Goal: Task Accomplishment & Management: Complete application form

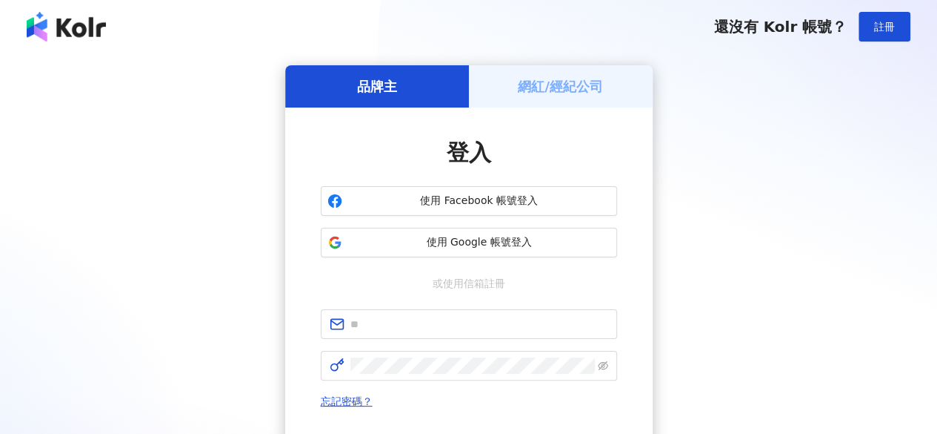
click at [544, 85] on h5 "網紅/經紀公司" at bounding box center [560, 86] width 85 height 19
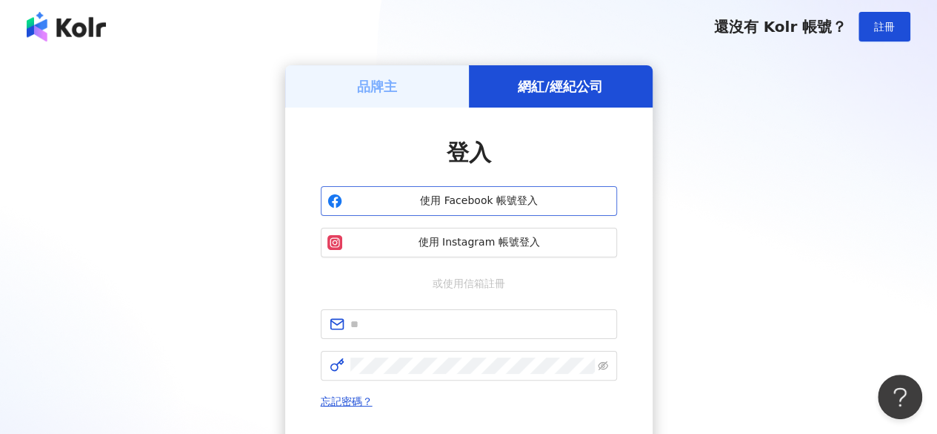
click at [488, 196] on span "使用 Facebook 帳號登入" at bounding box center [479, 200] width 262 height 15
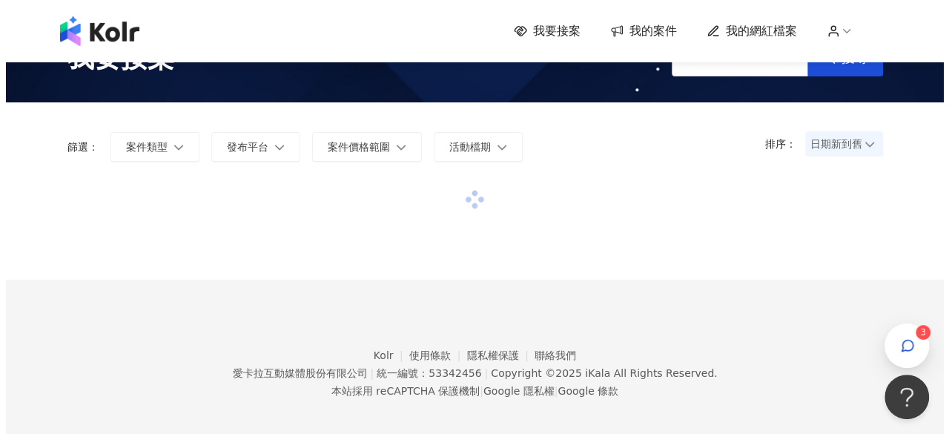
scroll to position [68, 0]
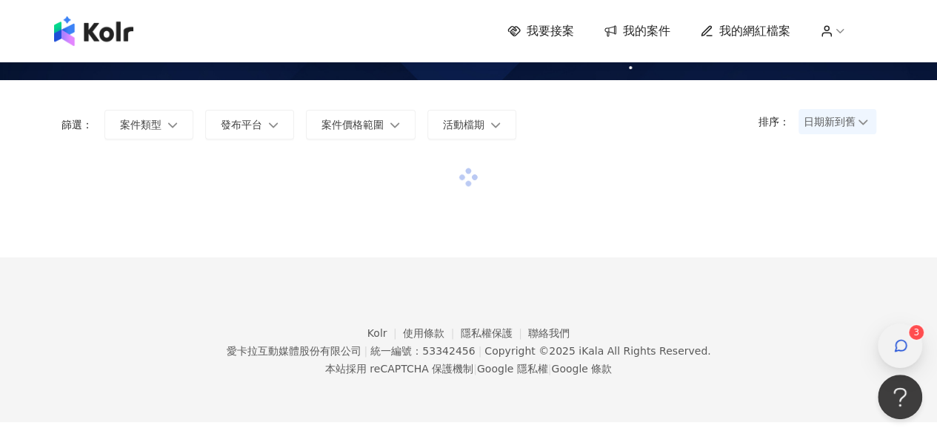
click at [894, 337] on span "button" at bounding box center [901, 345] width 15 height 18
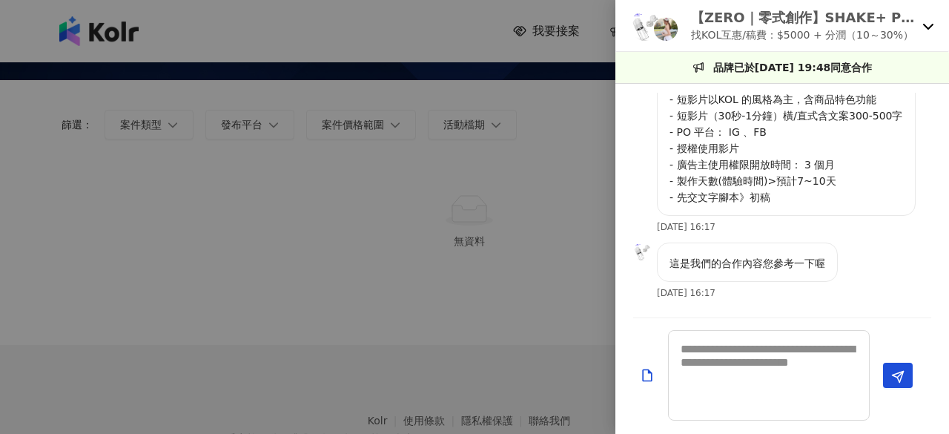
scroll to position [1069, 0]
click at [731, 355] on textarea at bounding box center [769, 375] width 202 height 90
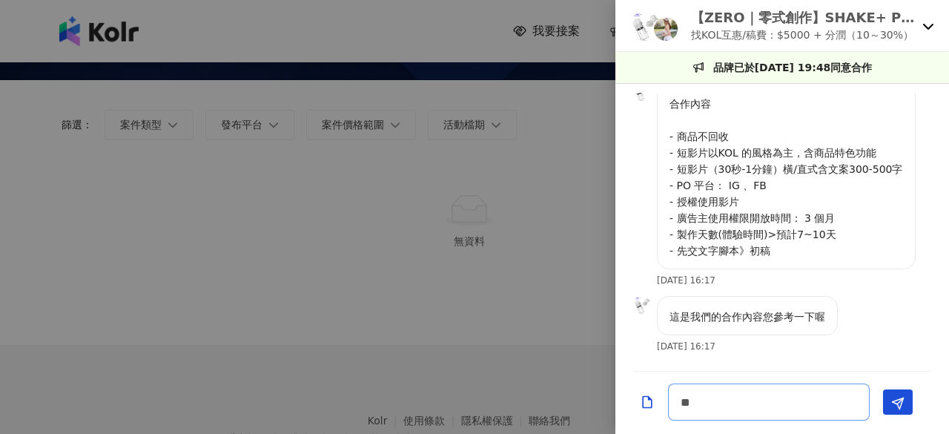
scroll to position [1015, 0]
type textarea "*"
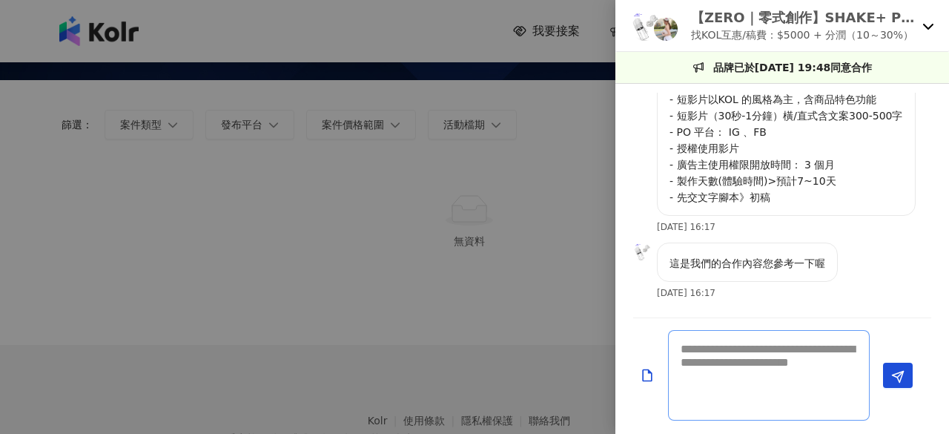
scroll to position [1069, 0]
click at [740, 374] on textarea at bounding box center [769, 375] width 202 height 90
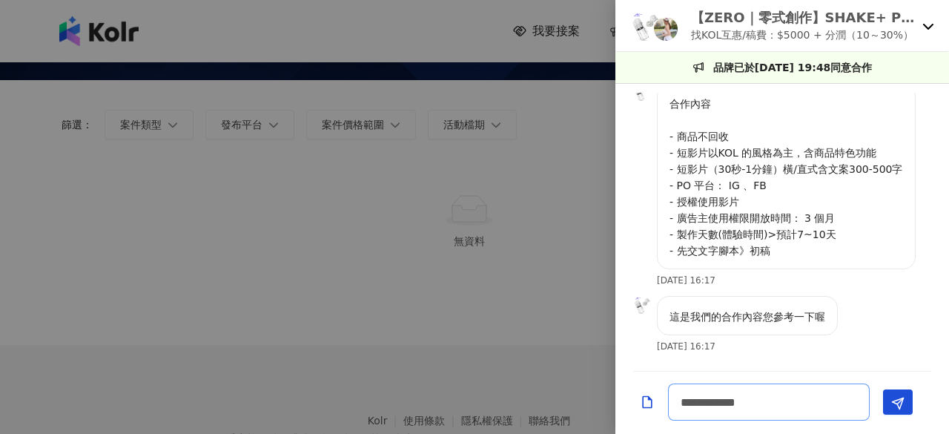
type textarea "**********"
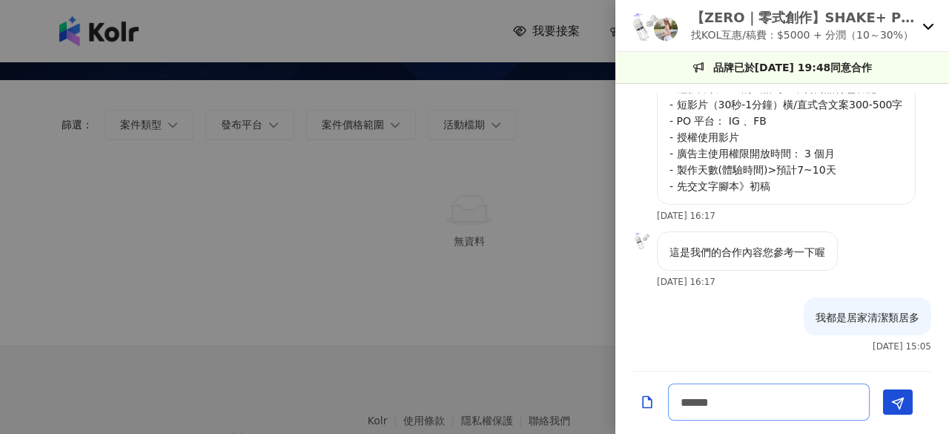
scroll to position [783, 0]
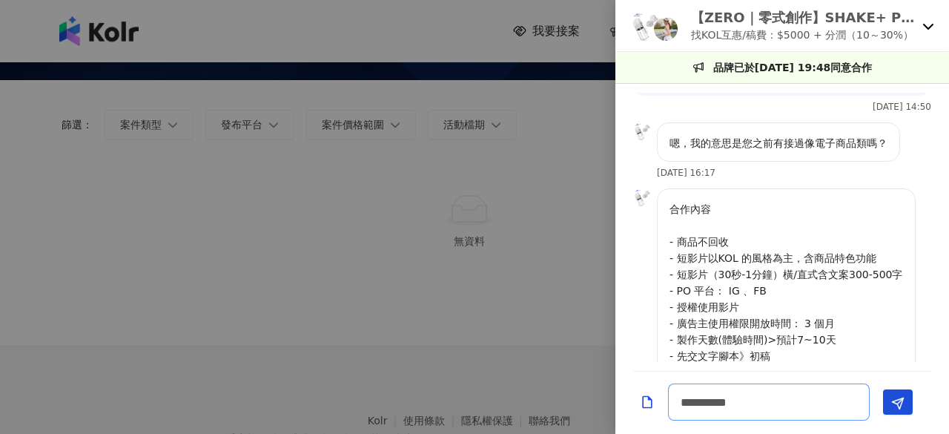
type textarea "*********"
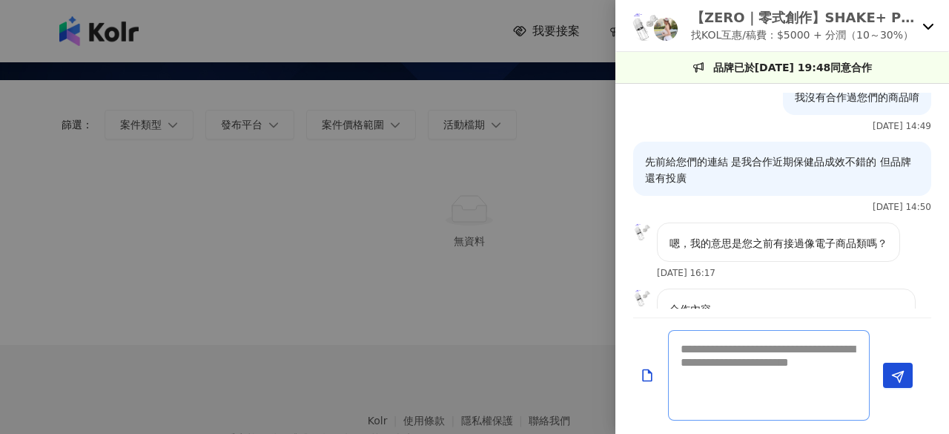
scroll to position [605, 0]
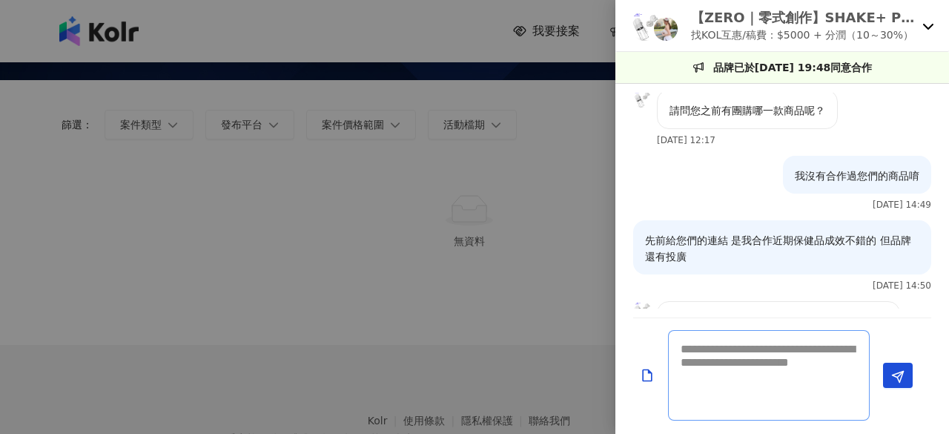
click at [732, 354] on textarea at bounding box center [769, 375] width 202 height 90
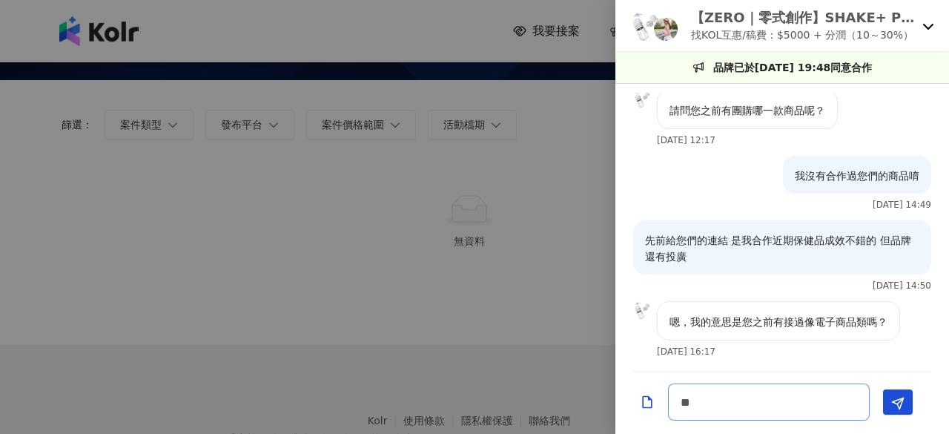
type textarea "*"
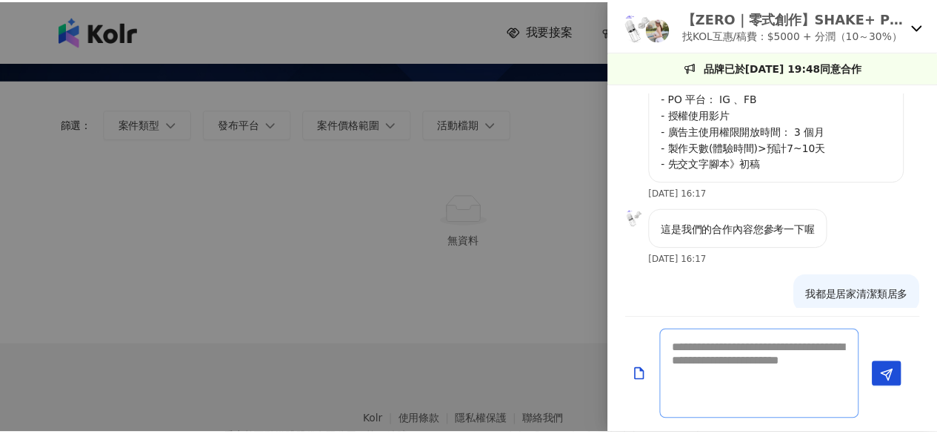
scroll to position [1198, 0]
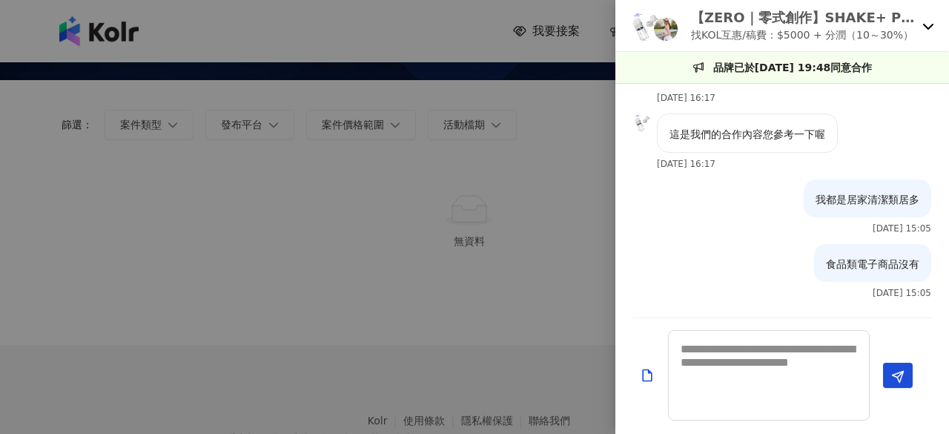
click at [924, 20] on icon at bounding box center [928, 26] width 12 height 12
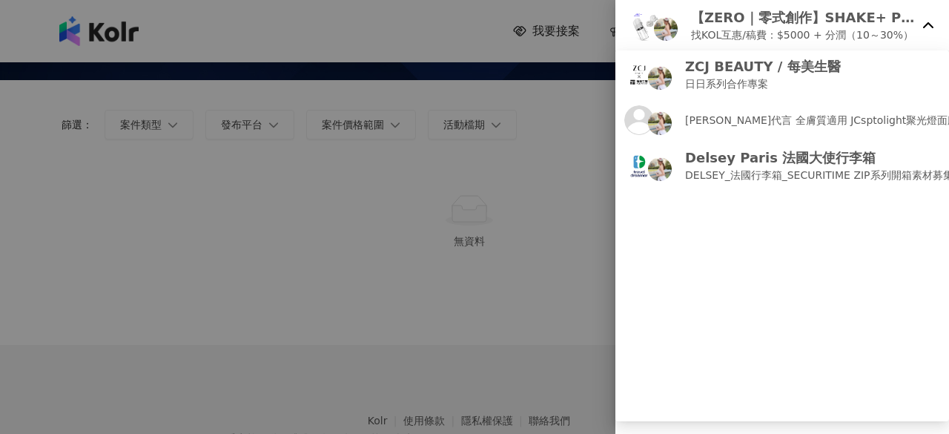
click at [560, 107] on div at bounding box center [474, 217] width 949 height 434
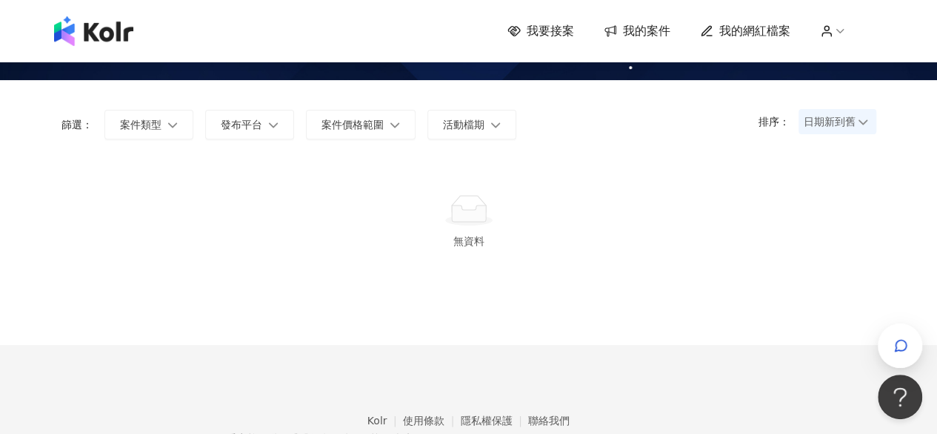
click at [562, 30] on span "我要接案" at bounding box center [550, 31] width 47 height 16
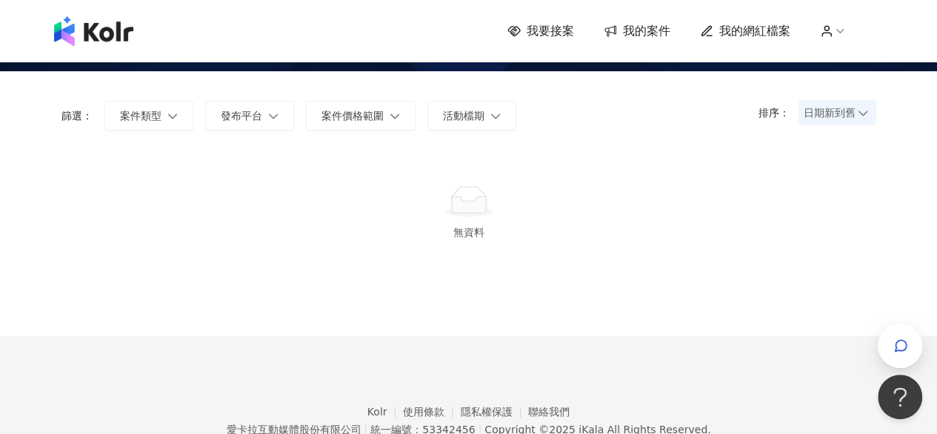
scroll to position [0, 0]
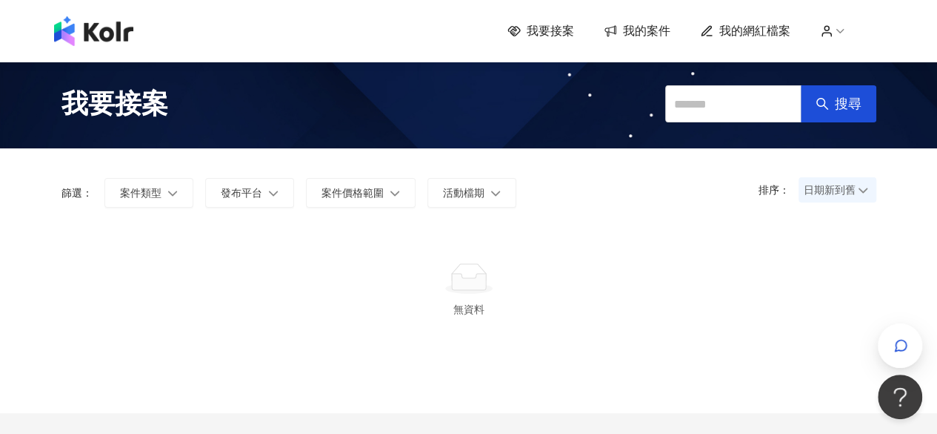
click at [75, 20] on img at bounding box center [93, 31] width 79 height 30
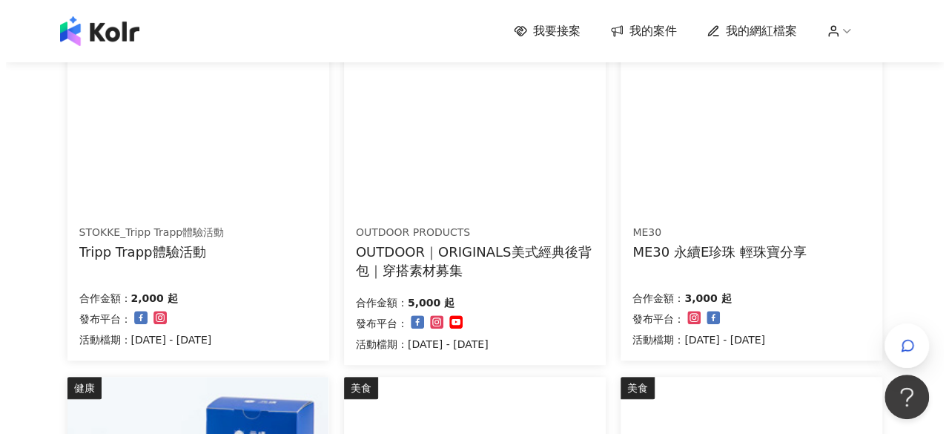
scroll to position [142, 0]
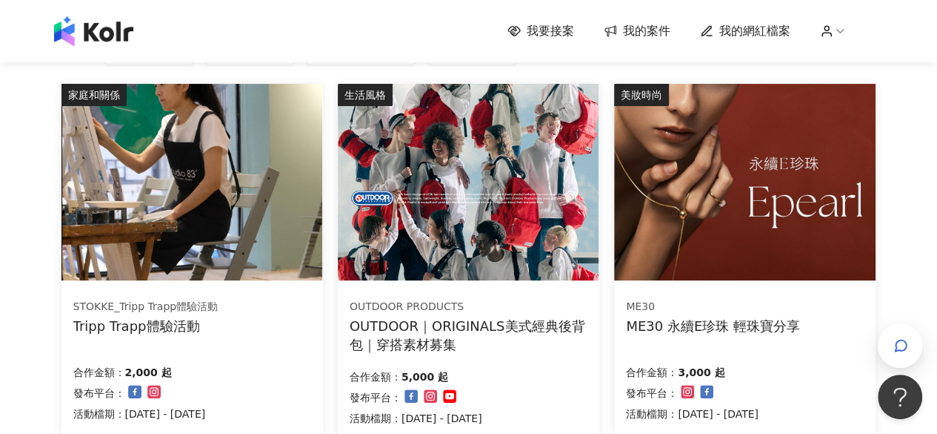
click at [765, 189] on img at bounding box center [744, 182] width 261 height 196
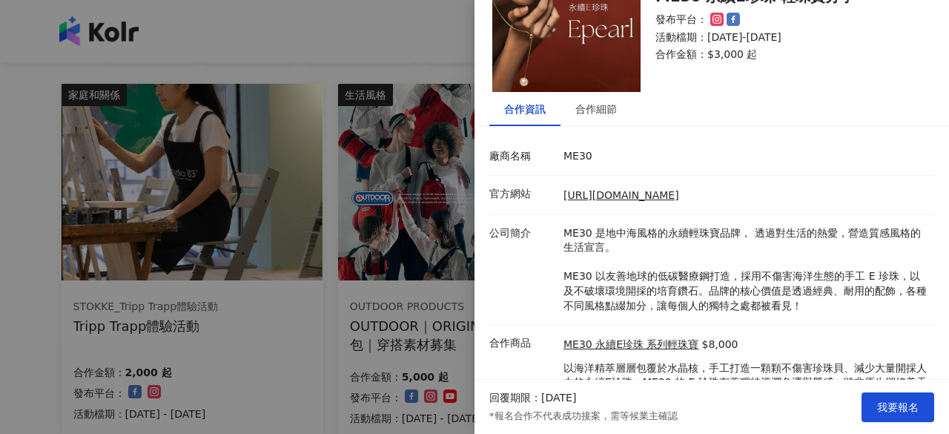
scroll to position [145, 0]
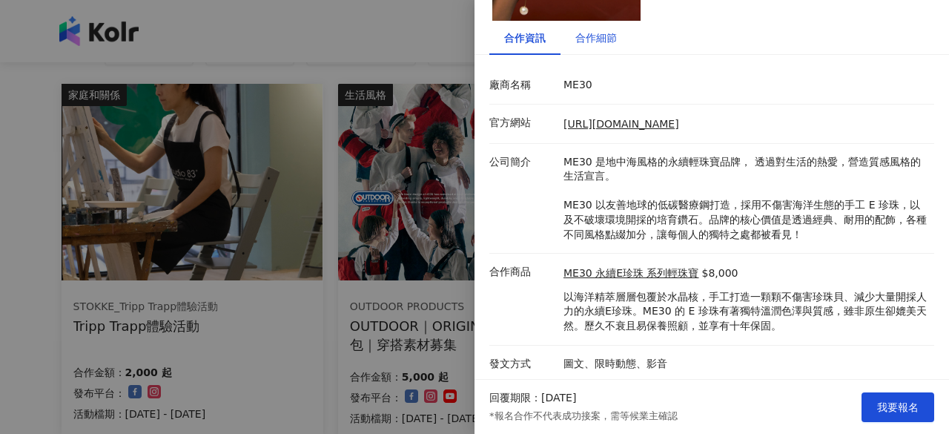
click at [591, 41] on div "合作細節" at bounding box center [595, 38] width 41 height 16
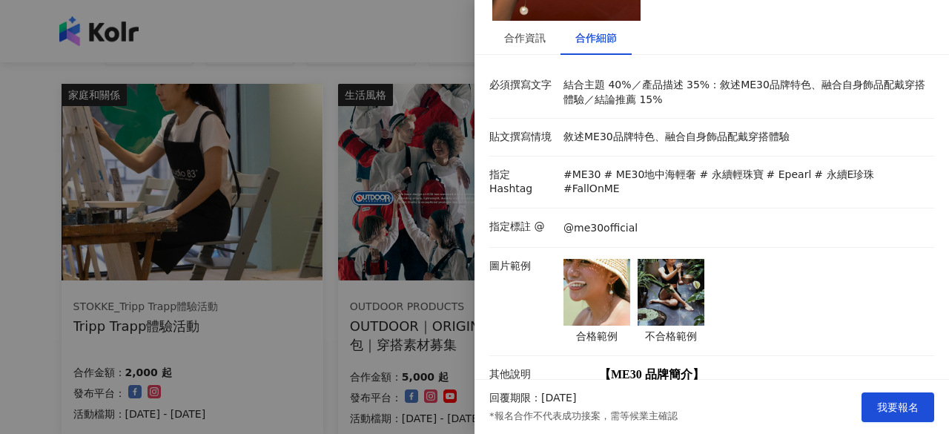
click at [585, 278] on img at bounding box center [596, 292] width 67 height 67
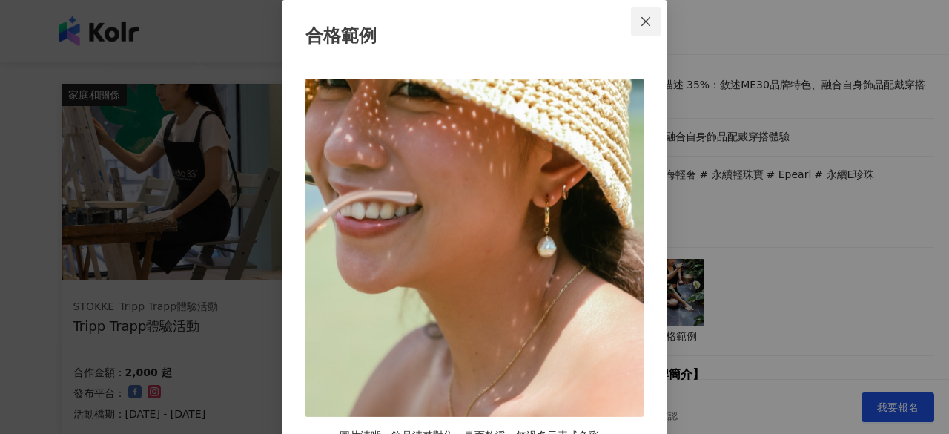
click at [640, 17] on icon "close" at bounding box center [646, 22] width 12 height 12
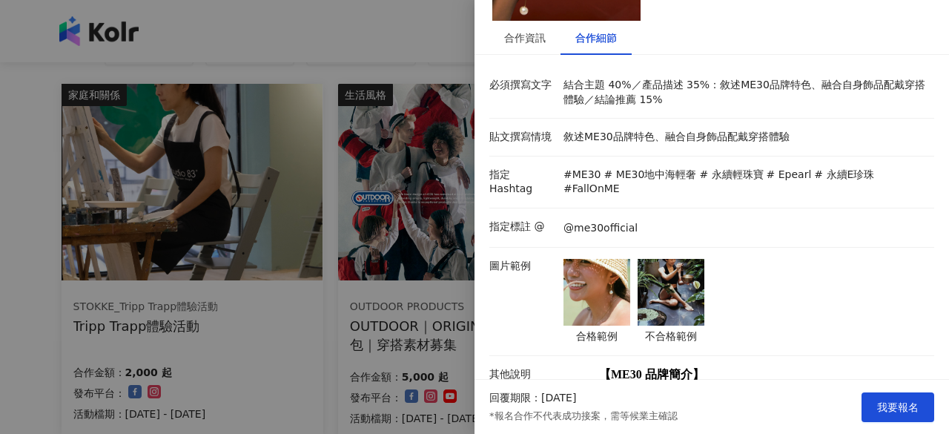
click at [677, 273] on img at bounding box center [670, 292] width 67 height 67
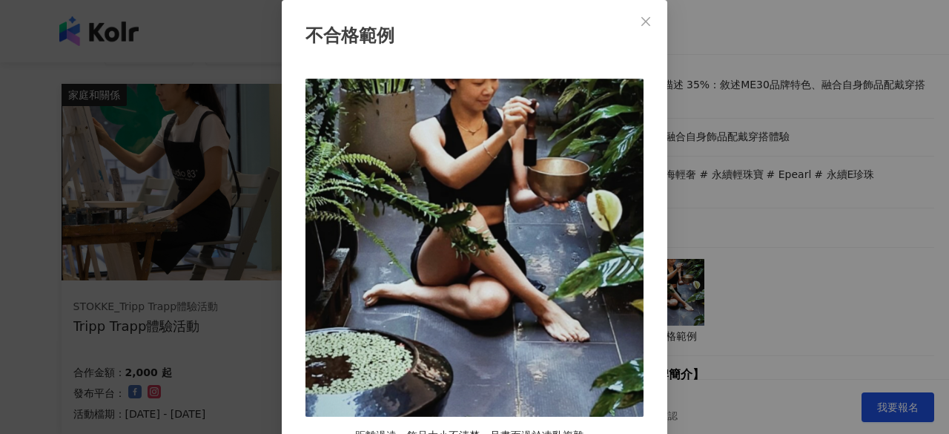
click at [643, 16] on icon "close" at bounding box center [646, 22] width 12 height 12
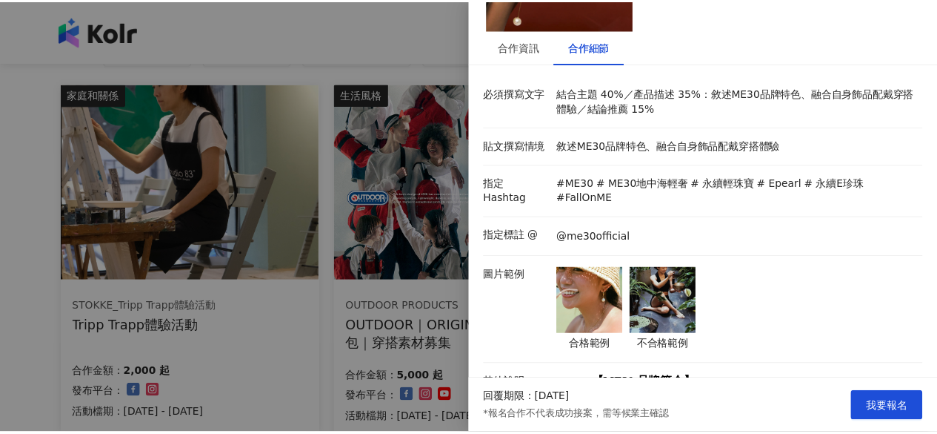
scroll to position [0, 0]
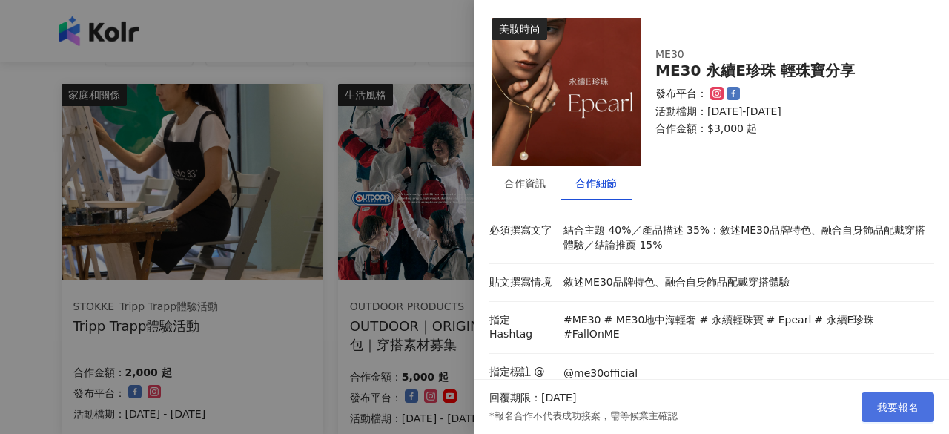
click at [885, 411] on span "我要報名" at bounding box center [897, 407] width 41 height 12
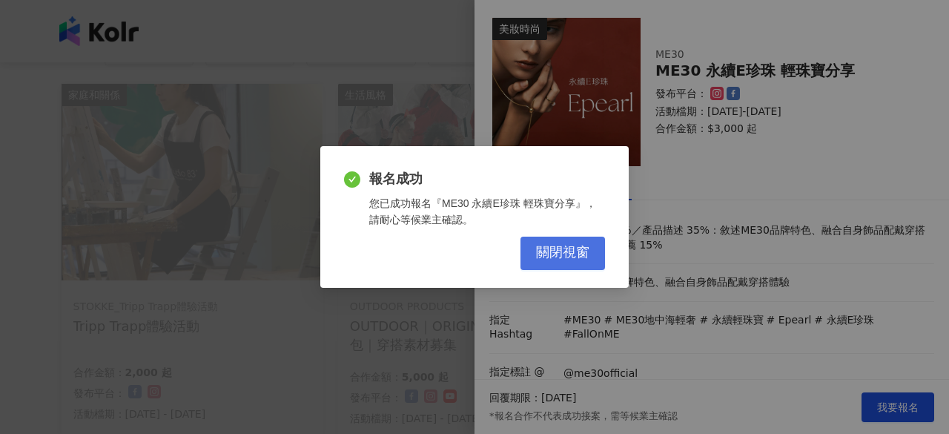
click at [573, 256] on span "關閉視窗" at bounding box center [562, 253] width 53 height 16
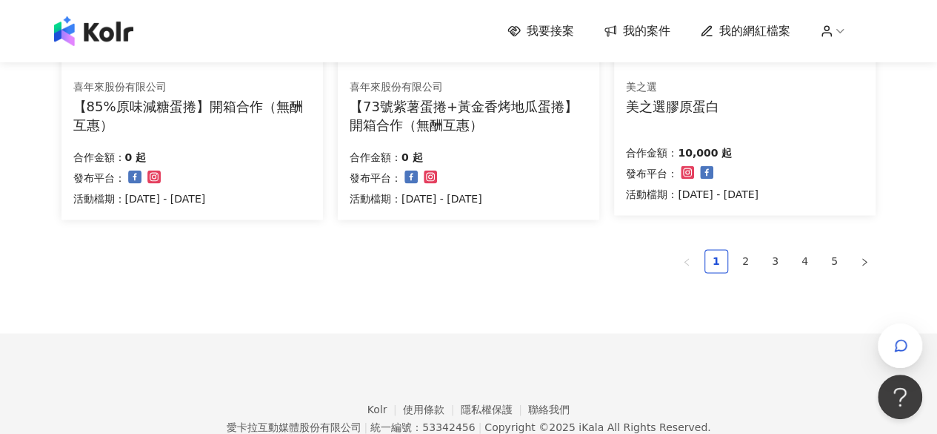
scroll to position [1106, 0]
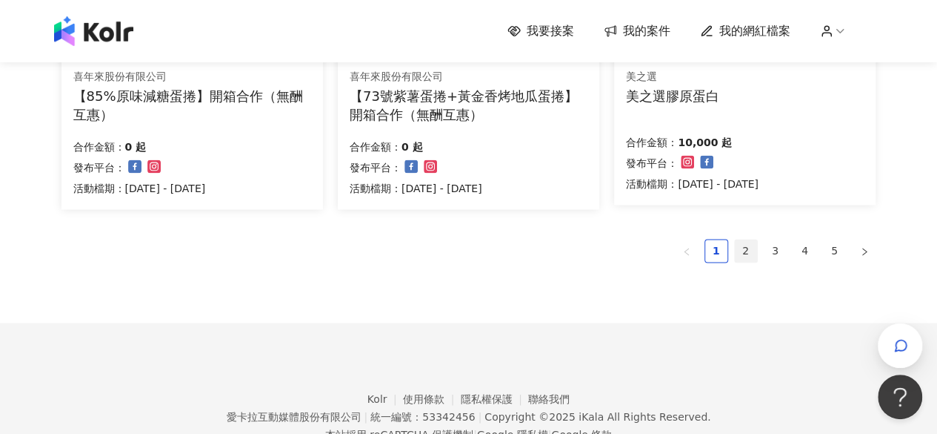
click at [745, 251] on link "2" at bounding box center [746, 250] width 22 height 22
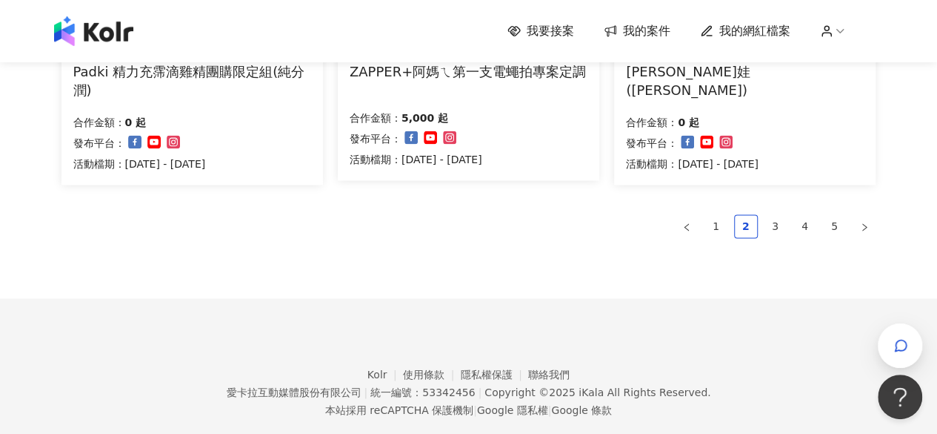
scroll to position [1157, 0]
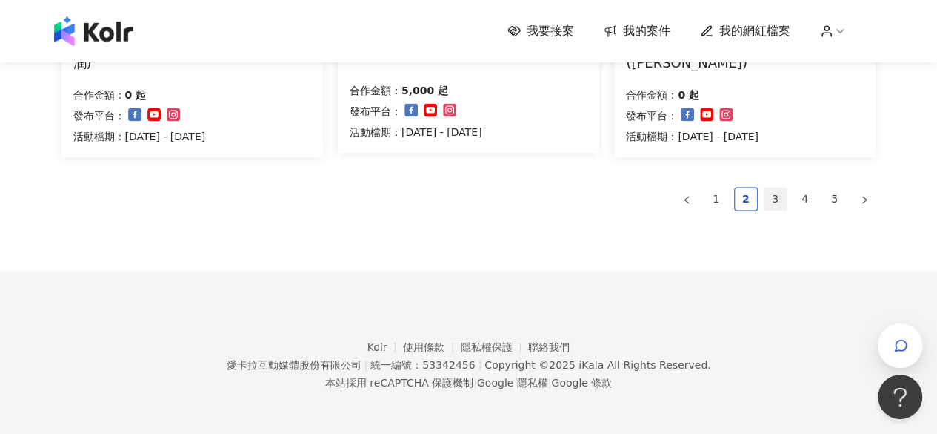
click at [777, 202] on link "3" at bounding box center [776, 198] width 22 height 22
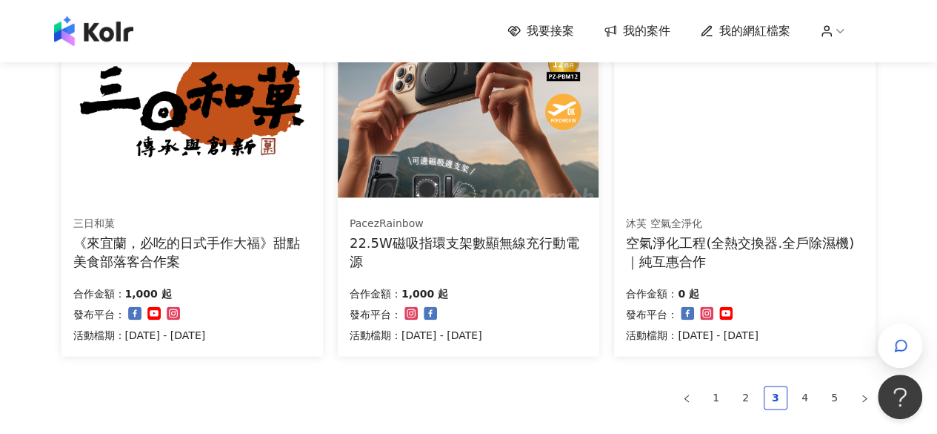
scroll to position [963, 0]
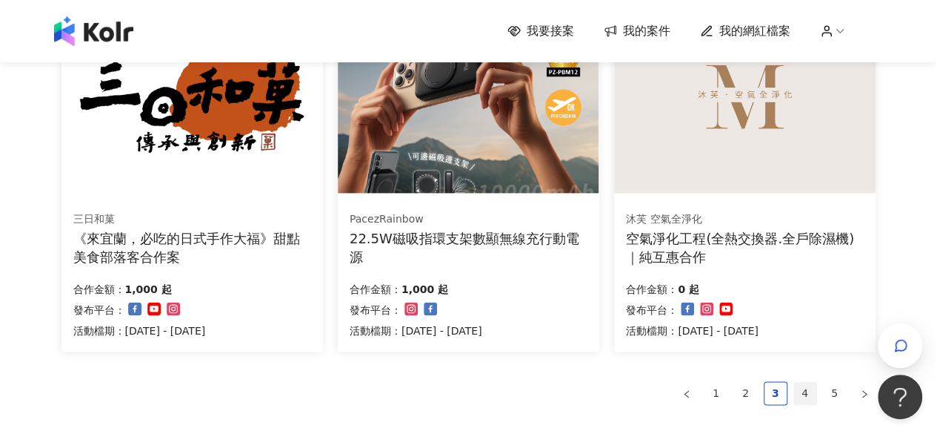
click at [805, 391] on link "4" at bounding box center [805, 393] width 22 height 22
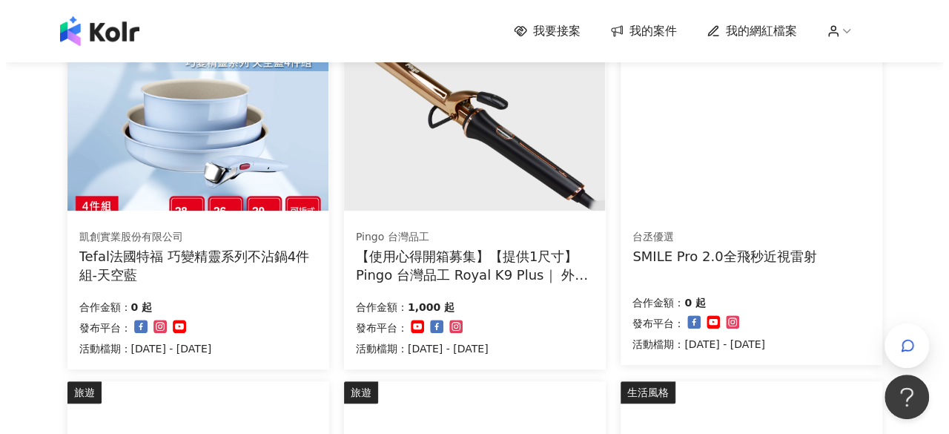
scroll to position [222, 0]
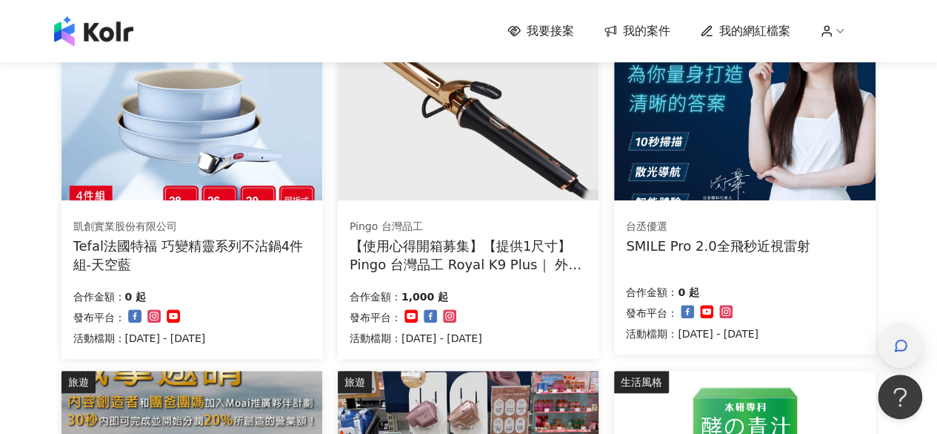
click at [906, 348] on icon "button" at bounding box center [901, 344] width 11 height 11
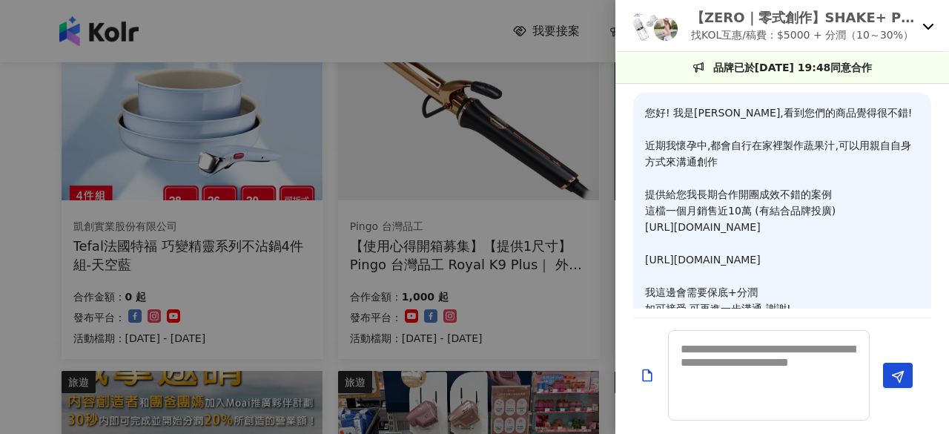
scroll to position [1198, 0]
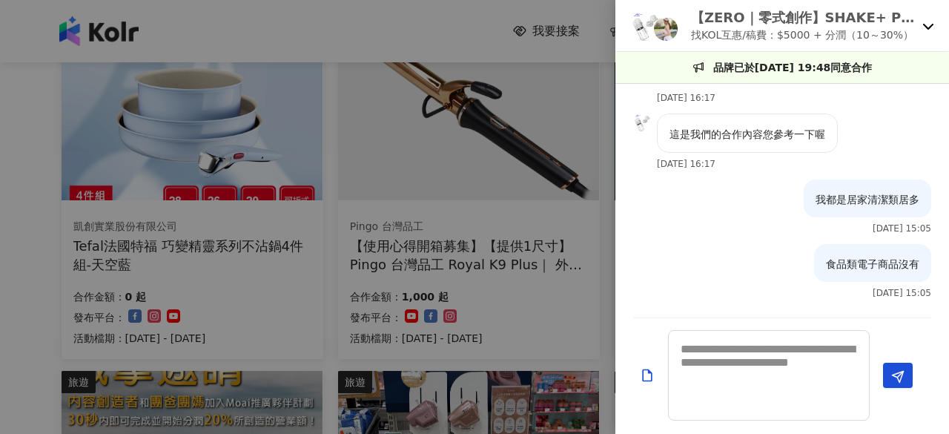
click at [929, 24] on icon at bounding box center [928, 26] width 12 height 12
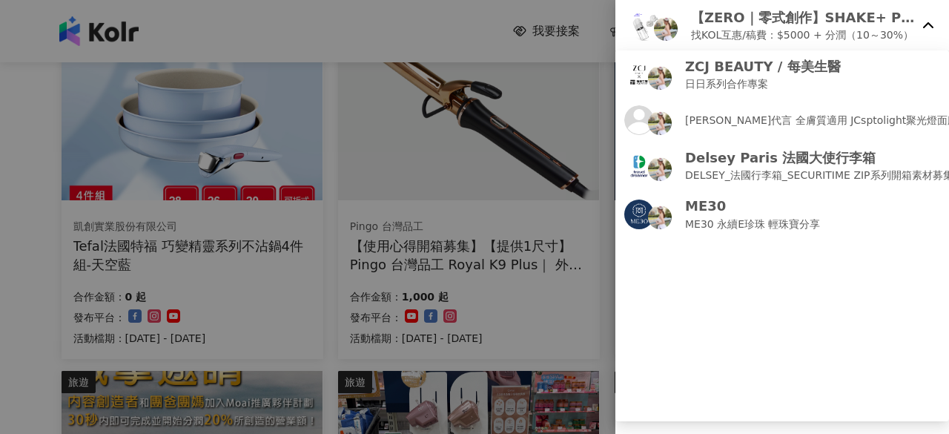
click at [569, 84] on div at bounding box center [474, 217] width 949 height 434
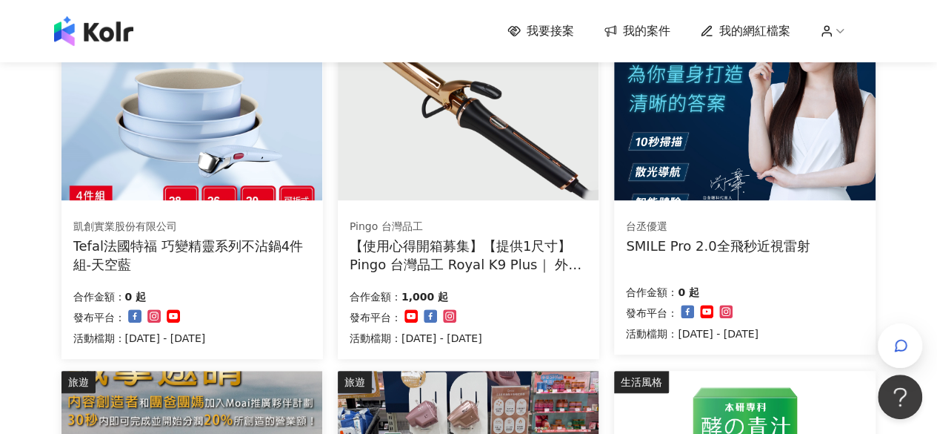
click at [192, 127] on img at bounding box center [192, 102] width 261 height 196
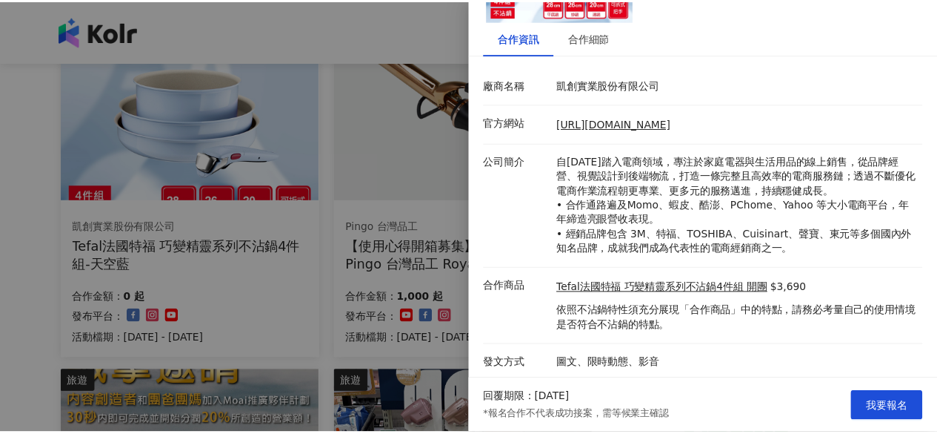
scroll to position [0, 0]
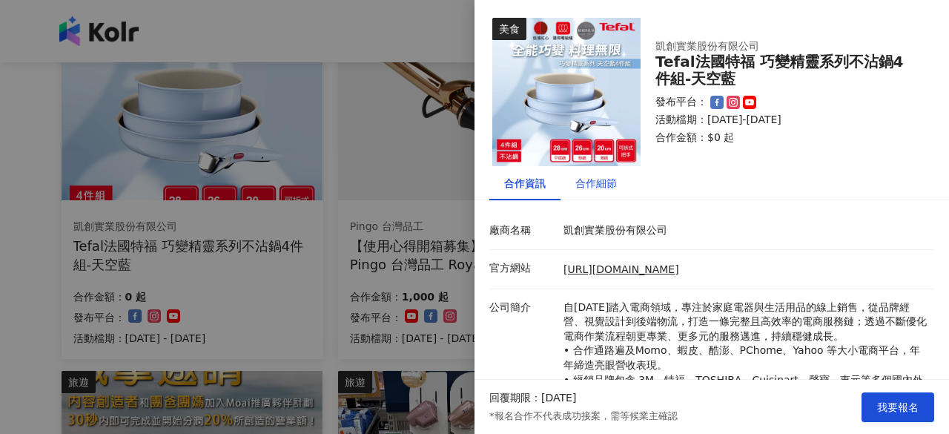
click at [607, 184] on div "合作細節" at bounding box center [595, 183] width 41 height 16
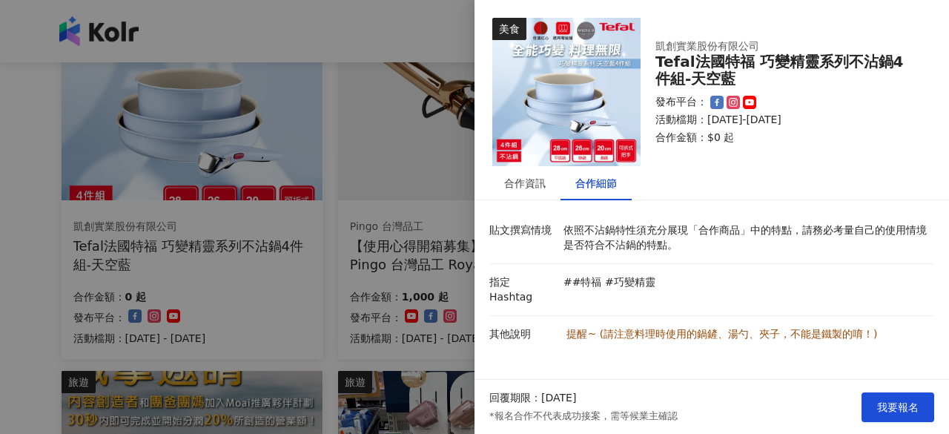
click at [391, 55] on div at bounding box center [474, 217] width 949 height 434
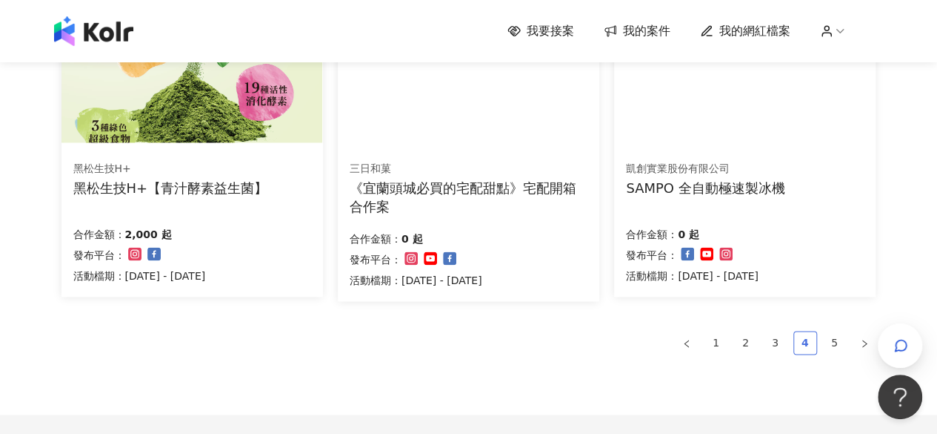
scroll to position [1037, 0]
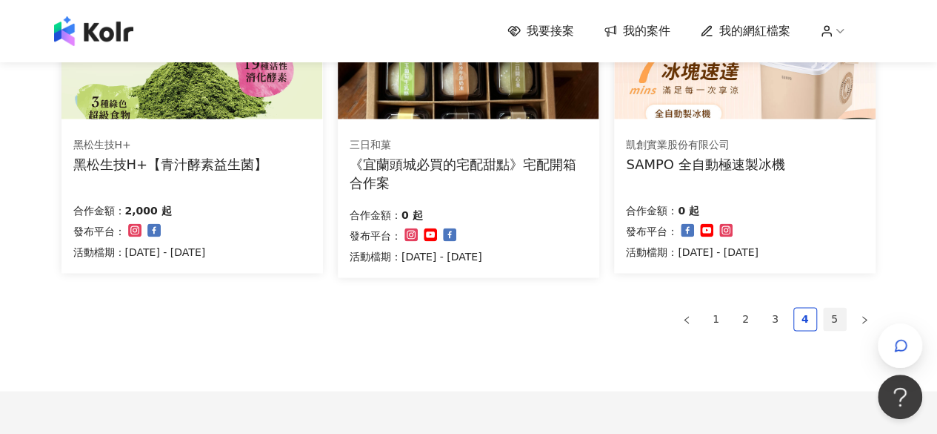
click at [837, 318] on link "5" at bounding box center [835, 319] width 22 height 22
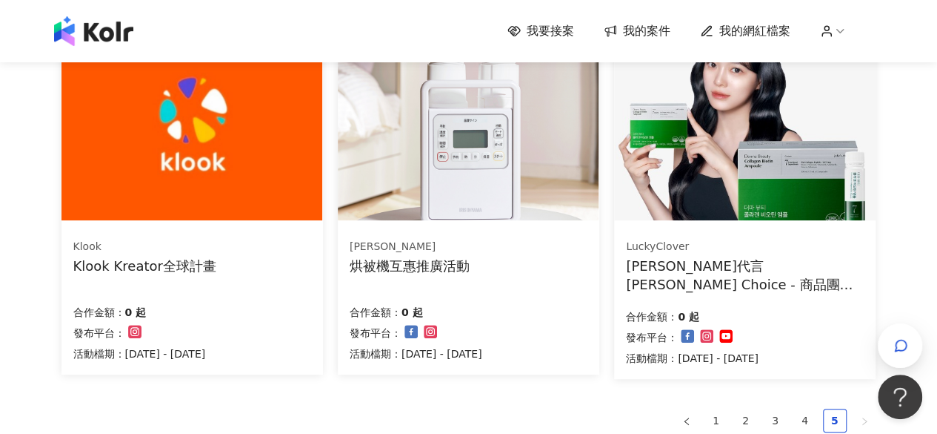
scroll to position [0, 0]
